Goal: Transaction & Acquisition: Purchase product/service

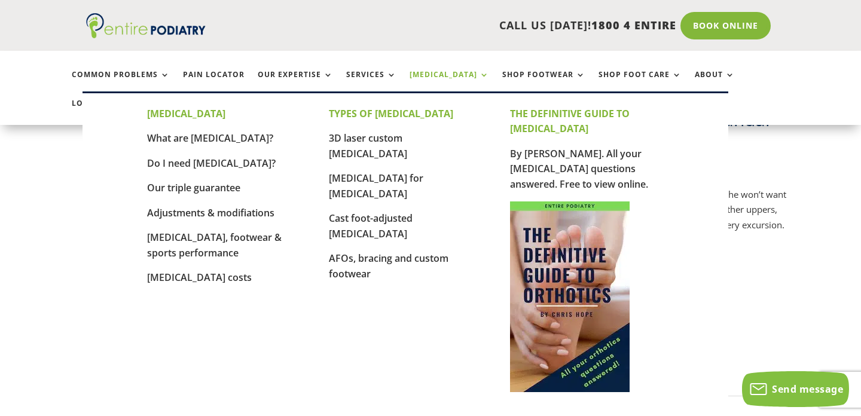
click at [455, 74] on link "[MEDICAL_DATA]" at bounding box center [448, 84] width 79 height 26
